Goal: Transaction & Acquisition: Purchase product/service

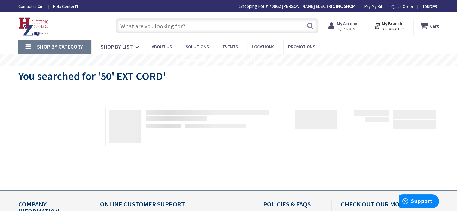
click at [205, 27] on input "text" at bounding box center [217, 25] width 203 height 15
drag, startPoint x: 230, startPoint y: 27, endPoint x: 80, endPoint y: 23, distance: 150.8
click at [80, 23] on div "Toggle Nav" at bounding box center [61, 26] width 95 height 20
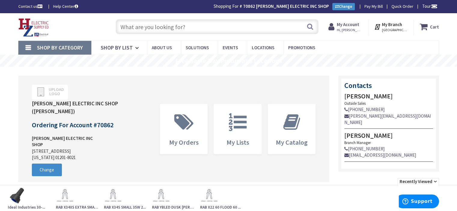
click at [198, 26] on input "text" at bounding box center [217, 26] width 203 height 15
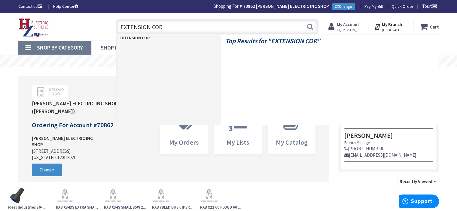
type input "EXTENSION CORD"
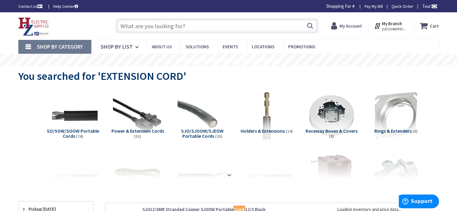
click at [136, 132] on span "Power & Extension Cords" at bounding box center [137, 131] width 53 height 6
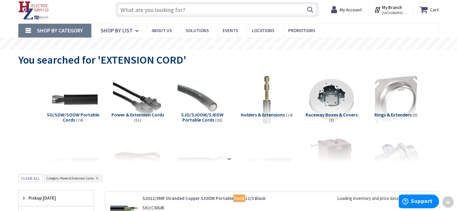
scroll to position [10, 0]
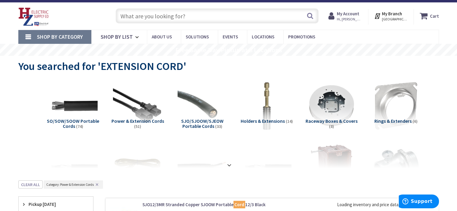
click at [138, 122] on span "Power & Extension Cords" at bounding box center [137, 121] width 53 height 6
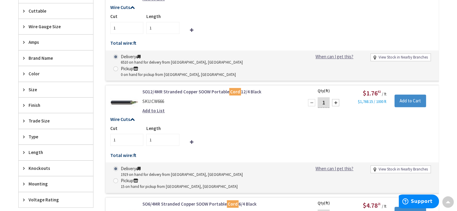
scroll to position [220, 0]
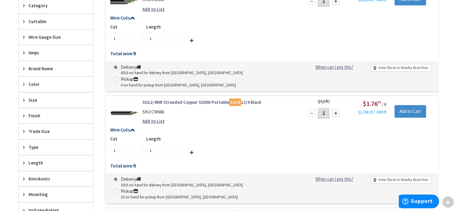
click at [37, 67] on span "Brand Name" at bounding box center [53, 68] width 49 height 6
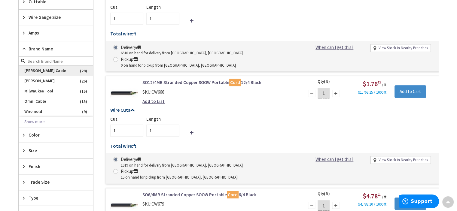
scroll to position [250, 0]
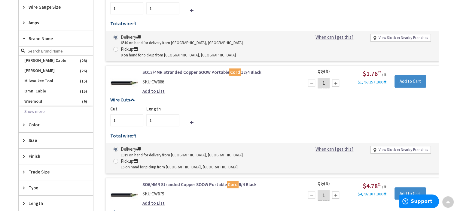
click at [29, 122] on span "Color" at bounding box center [53, 125] width 49 height 6
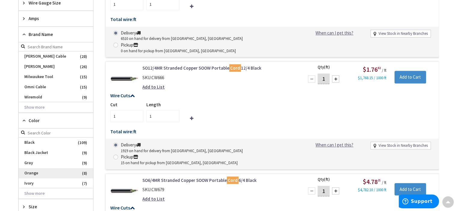
scroll to position [280, 0]
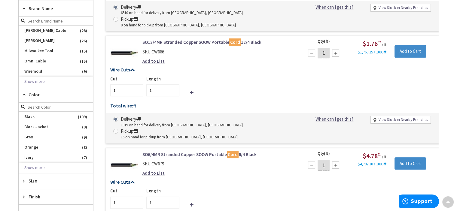
click at [28, 180] on div "Size" at bounding box center [56, 180] width 74 height 15
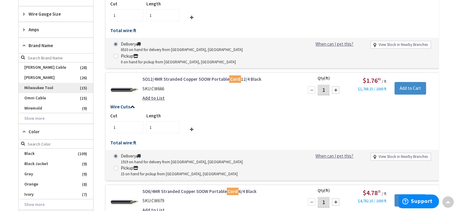
scroll to position [250, 0]
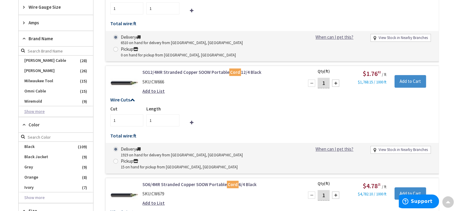
click at [38, 111] on button "Show more" at bounding box center [56, 112] width 74 height 10
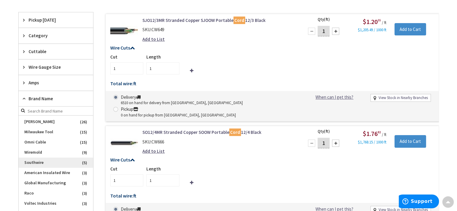
scroll to position [0, 0]
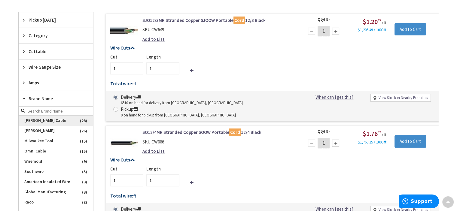
click at [44, 120] on span "Coleman Cable" at bounding box center [56, 121] width 74 height 10
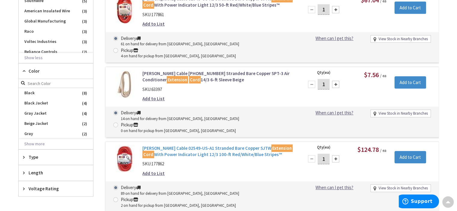
scroll to position [341, 0]
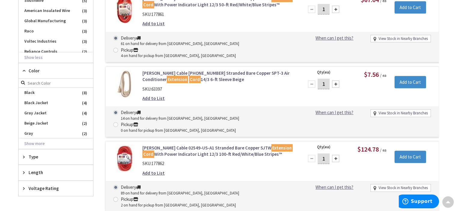
click at [23, 170] on icon at bounding box center [25, 172] width 5 height 5
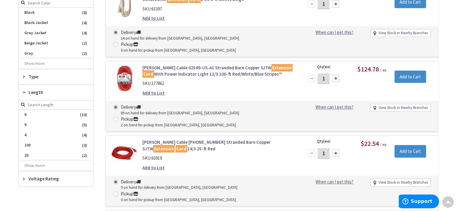
scroll to position [431, 0]
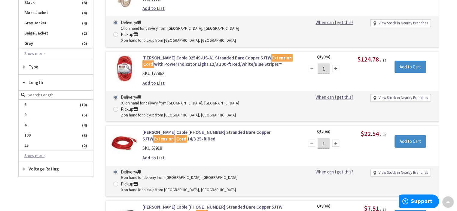
click at [37, 153] on button "Show more" at bounding box center [56, 156] width 74 height 10
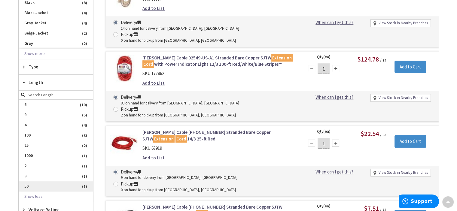
click at [50, 182] on span "50" at bounding box center [56, 186] width 74 height 10
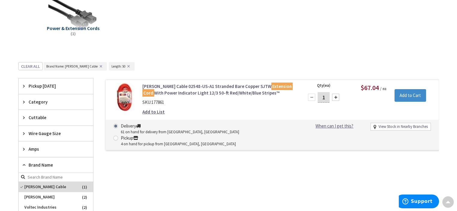
scroll to position [0, 0]
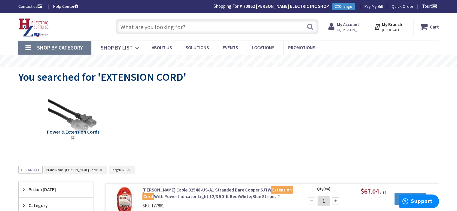
click at [198, 28] on input "text" at bounding box center [217, 26] width 203 height 15
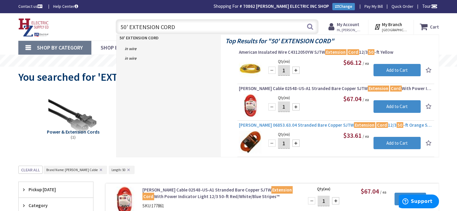
type input "50' EXTENSION CORD"
click at [282, 125] on span "Carol 06853.63.04 Stranded Bare Copper SJTW Extension Cord 12/3 50 -ft Orange S…" at bounding box center [336, 125] width 194 height 6
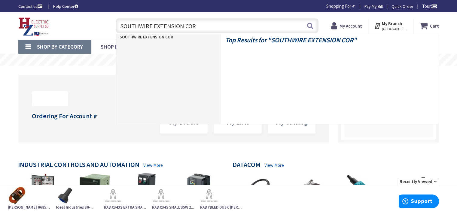
type input "SOUTHWIRE EXTENSION CORD"
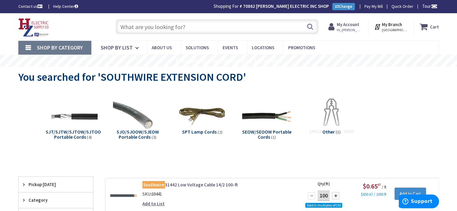
click at [201, 24] on input "text" at bounding box center [217, 26] width 203 height 15
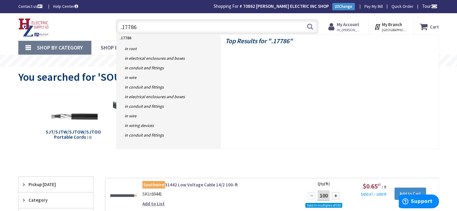
type input ".177861"
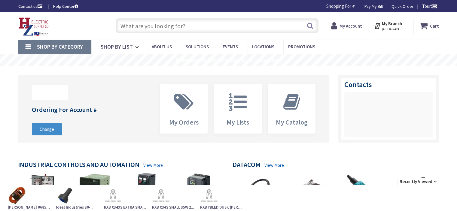
click at [20, 206] on strong "Carol 06853.63.04 St..." at bounding box center [29, 208] width 42 height 6
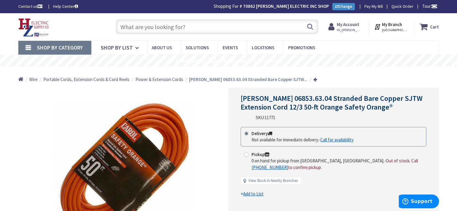
click at [207, 24] on input "text" at bounding box center [217, 26] width 203 height 15
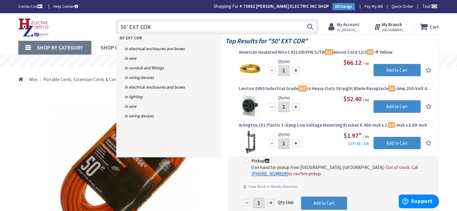
type input "50' EXT CORD"
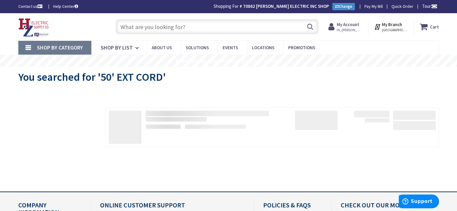
click at [202, 27] on input "text" at bounding box center [217, 26] width 203 height 15
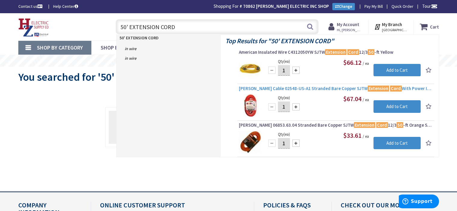
type input "50' EXTENSION CORD"
click at [295, 89] on span "Coleman Cable 02548-US-A1 Stranded Bare Copper SJTW Extension Cord With Power I…" at bounding box center [336, 89] width 194 height 6
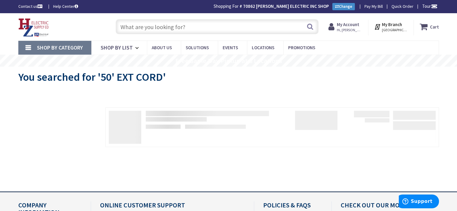
click at [217, 24] on input "text" at bounding box center [217, 26] width 203 height 15
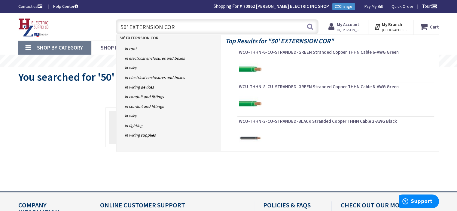
type input "50' EXTERNSION CORD"
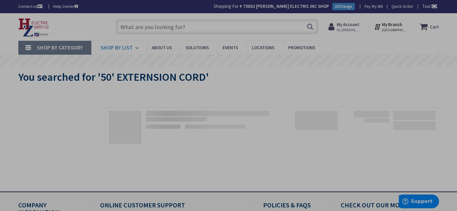
click at [116, 55] on rs-slide "Free Same Day Pickup at 8 Locations" at bounding box center [228, 61] width 457 height 12
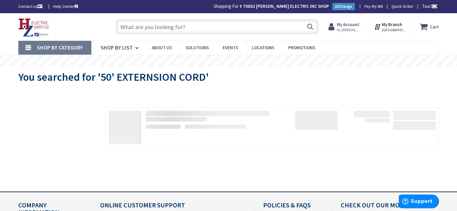
drag, startPoint x: 246, startPoint y: 138, endPoint x: 249, endPoint y: 147, distance: 10.4
click at [249, 147] on div at bounding box center [265, 128] width 345 height 43
click at [251, 146] on div at bounding box center [271, 127] width 333 height 40
click at [222, 19] on div "Search" at bounding box center [216, 26] width 206 height 19
click at [223, 25] on input "text" at bounding box center [217, 26] width 203 height 15
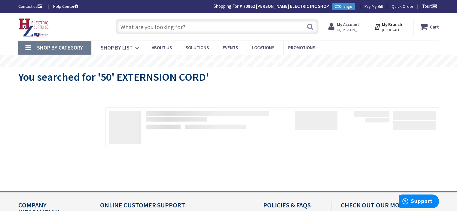
click at [159, 29] on input "text" at bounding box center [217, 26] width 203 height 15
click at [185, 25] on input "text" at bounding box center [217, 26] width 203 height 15
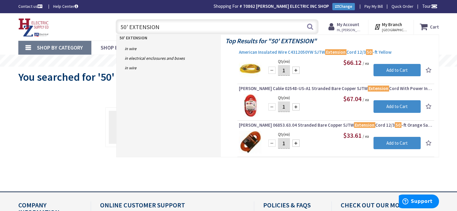
type input "50' EXTENSION"
click at [268, 51] on span "American Insulated Wire C4312050YW SJTW Extension Cord 12/3 50 -ft Yellow" at bounding box center [336, 52] width 194 height 6
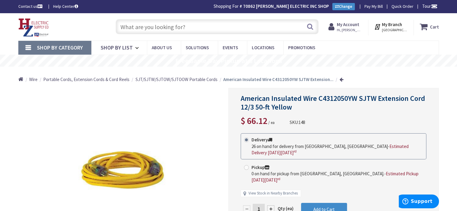
click at [200, 24] on input "text" at bounding box center [217, 26] width 203 height 15
